Goal: Navigation & Orientation: Find specific page/section

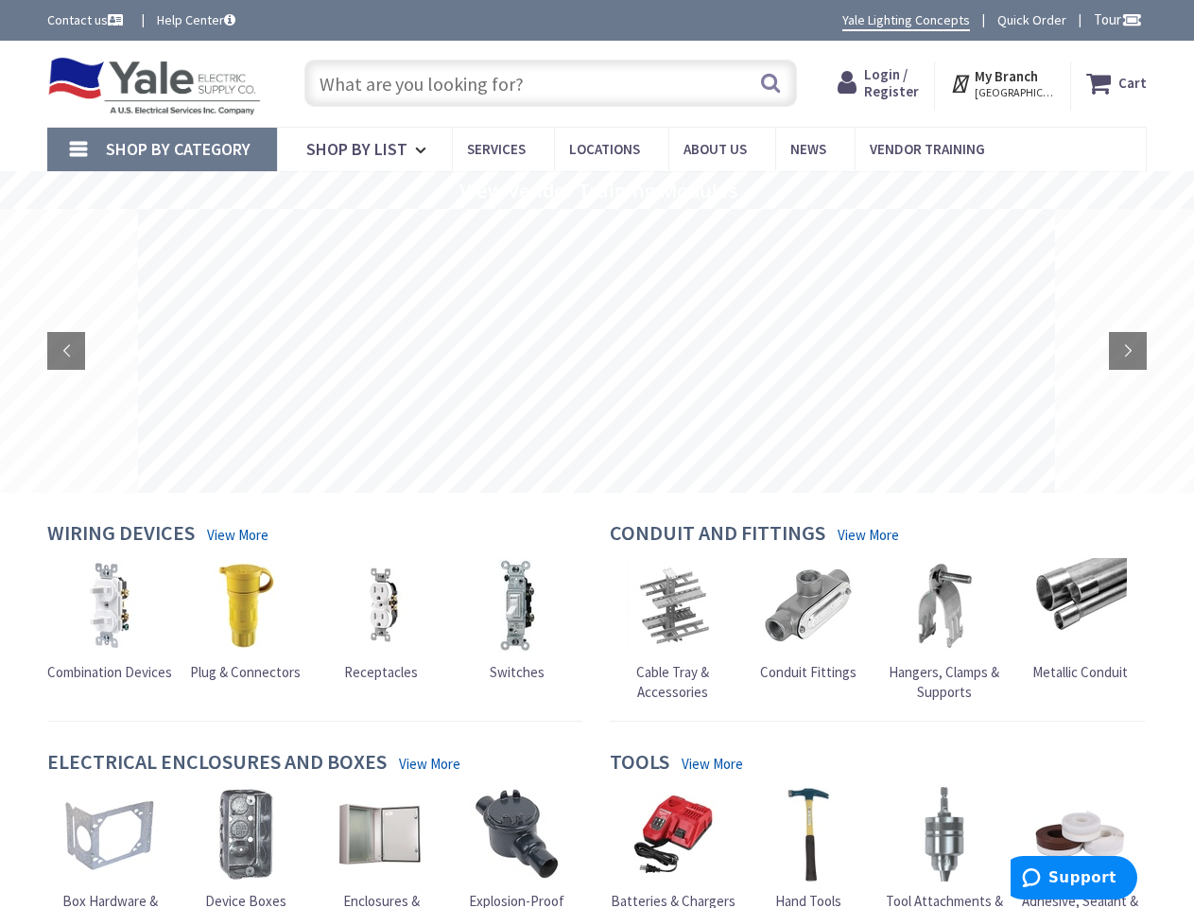
click at [597, 454] on rs-layer at bounding box center [596, 351] width 917 height 284
click at [1115, 19] on span "Tour" at bounding box center [1118, 19] width 48 height 18
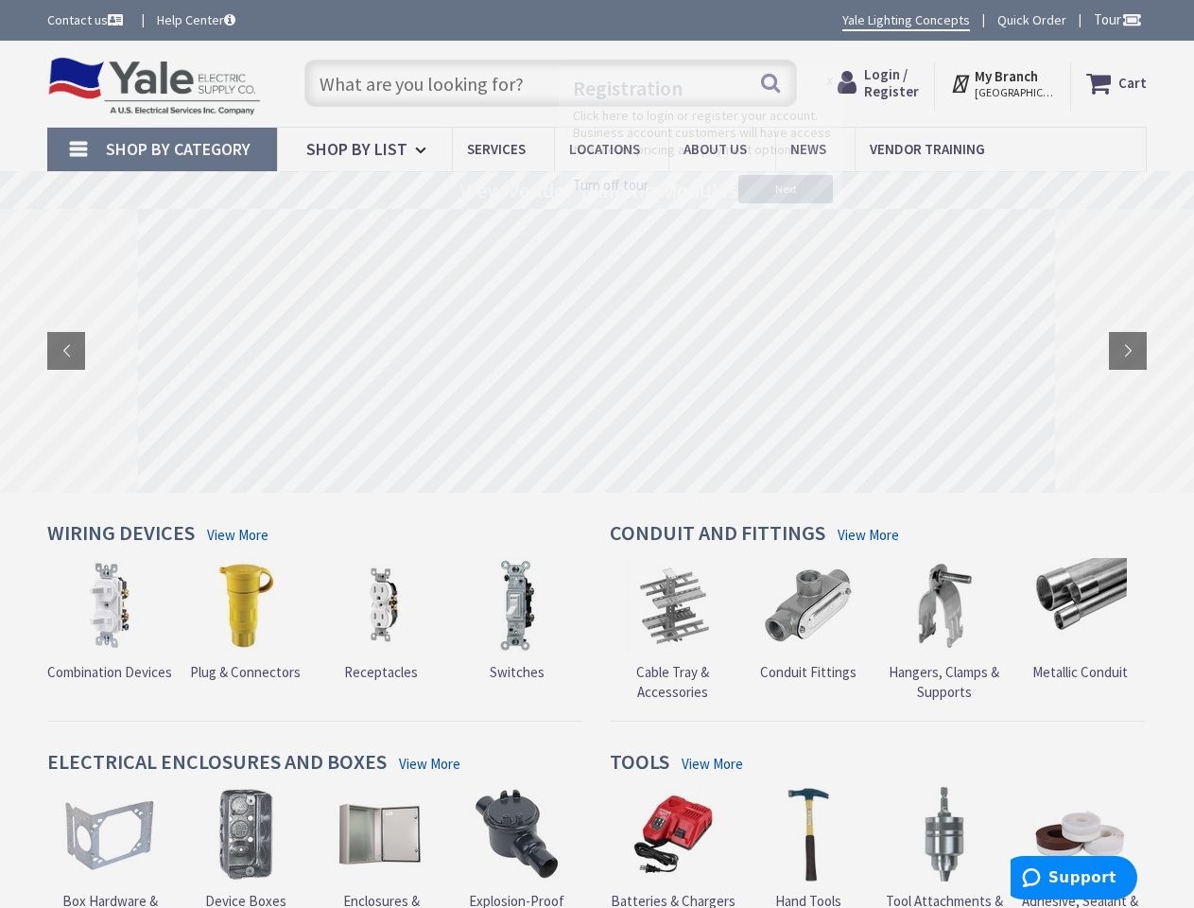
click at [1131, 19] on div at bounding box center [597, 454] width 1194 height 908
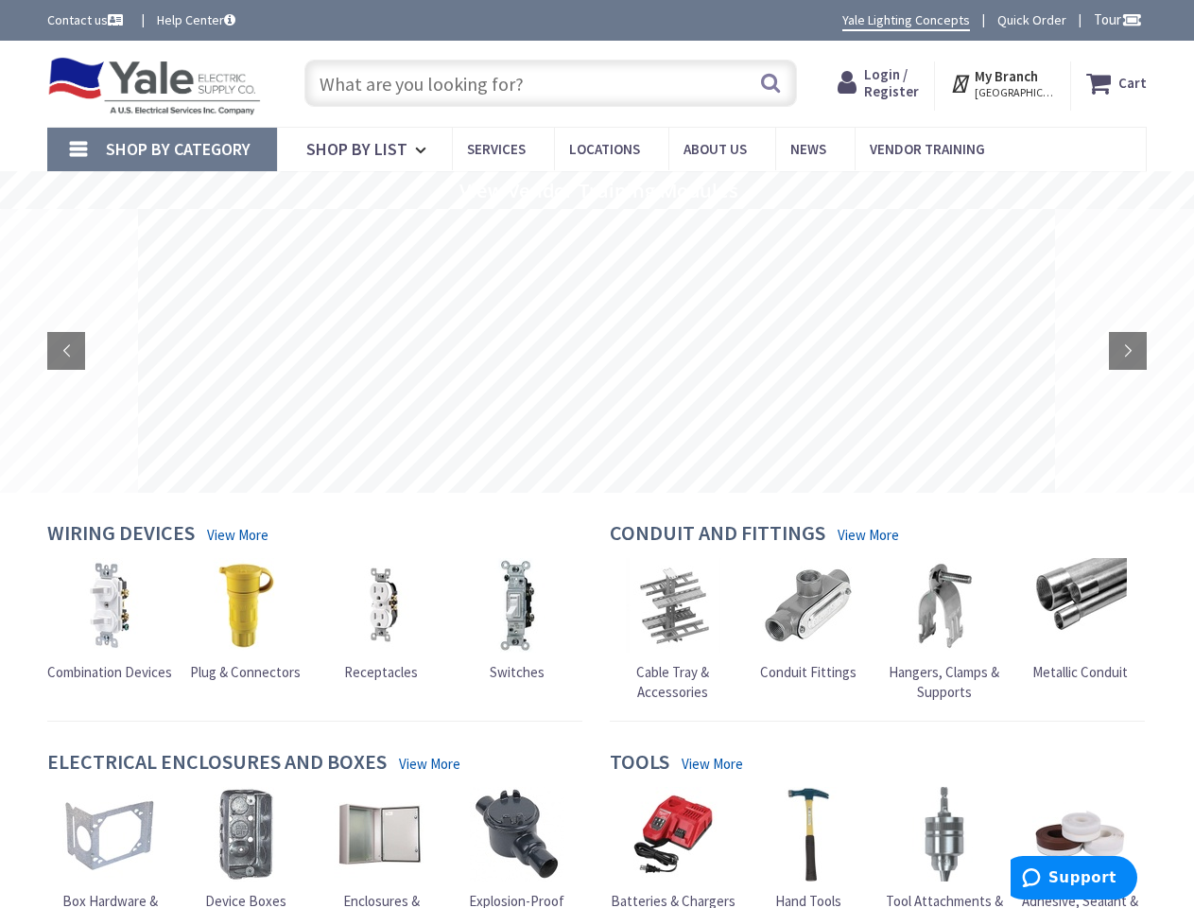
click at [1004, 83] on strong "My Branch" at bounding box center [1006, 76] width 63 height 18
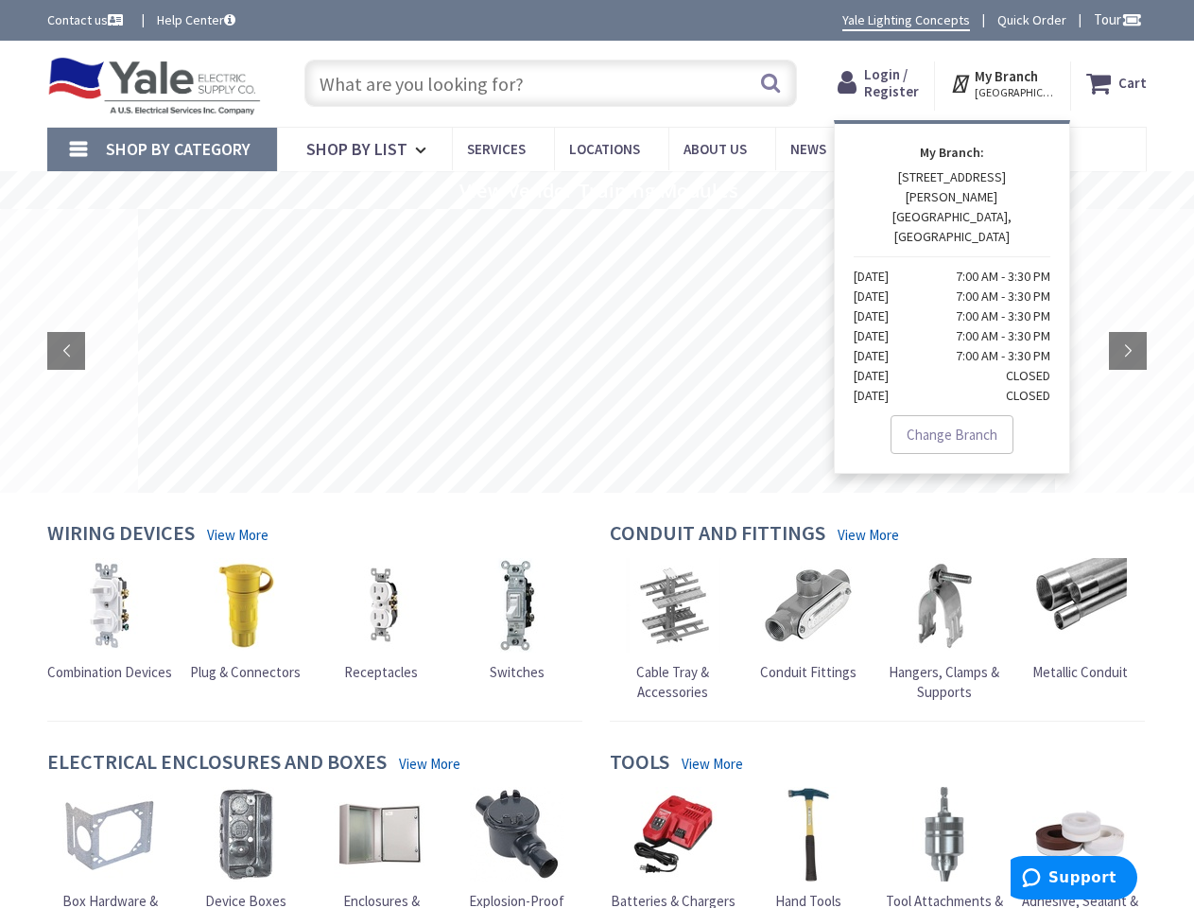
click at [162, 149] on span "Shop By Category" at bounding box center [178, 149] width 145 height 22
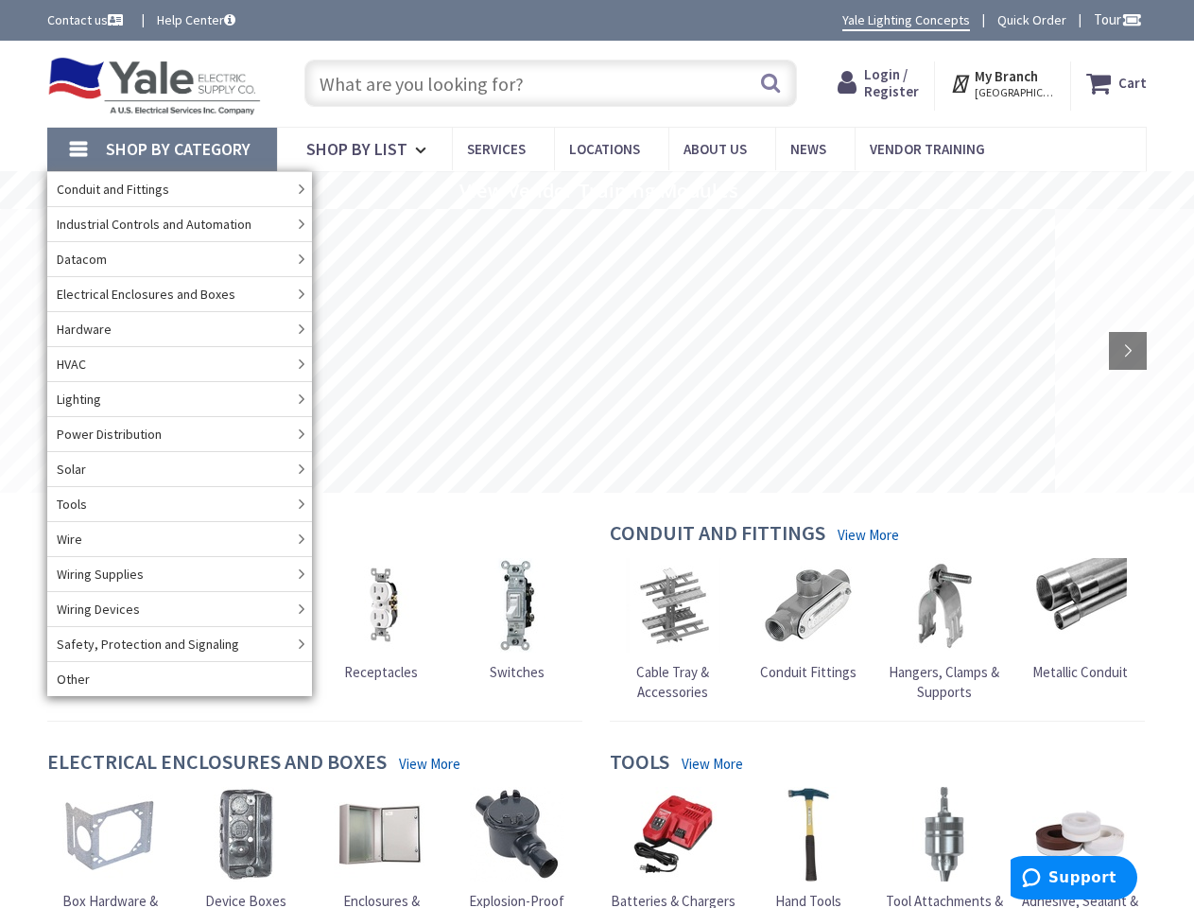
click at [597, 190] on rs-slide "View Vendor Training Modules" at bounding box center [597, 190] width 1194 height 38
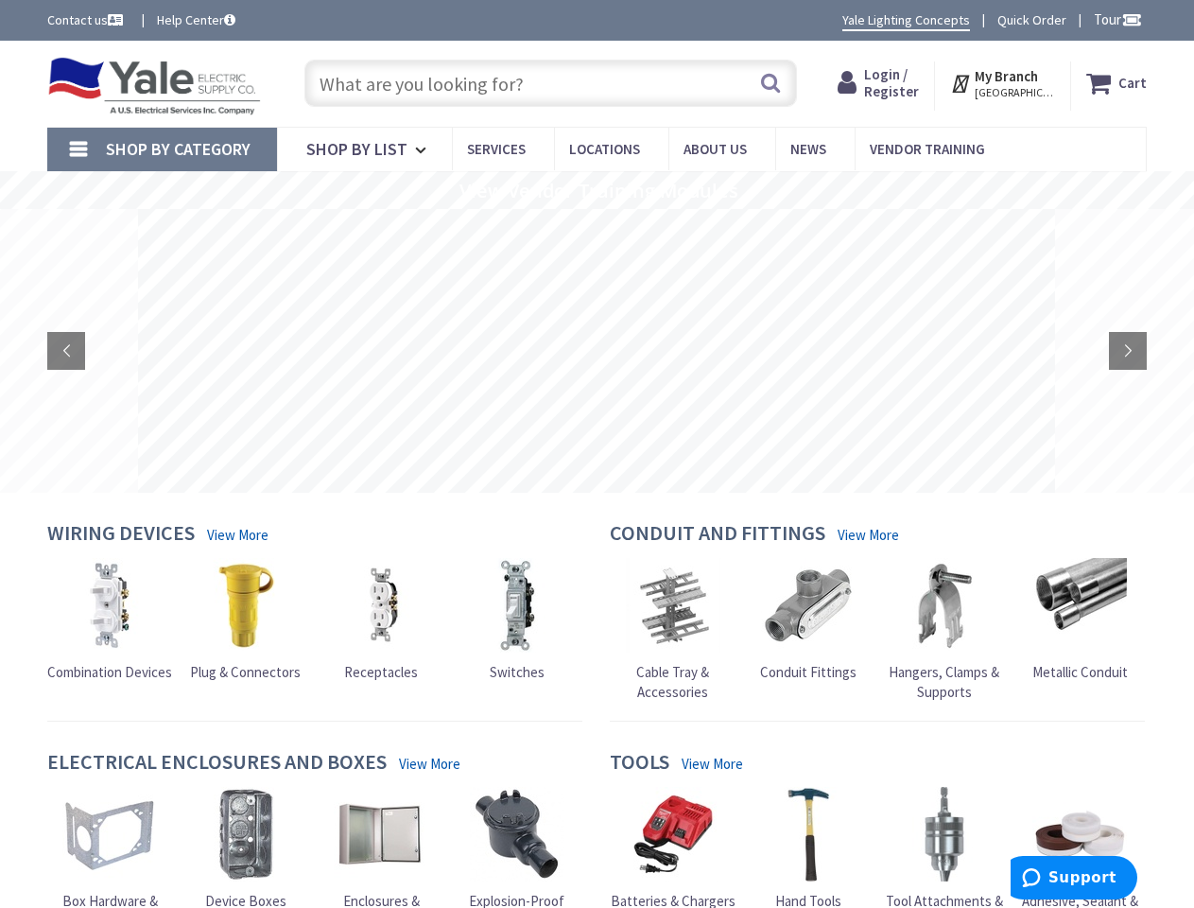
click at [597, 351] on rs-layer at bounding box center [596, 351] width 917 height 284
click at [66, 351] on rs-arrow at bounding box center [66, 351] width 38 height 38
click at [1128, 351] on rs-arrow at bounding box center [1128, 351] width 38 height 38
